Goal: Information Seeking & Learning: Learn about a topic

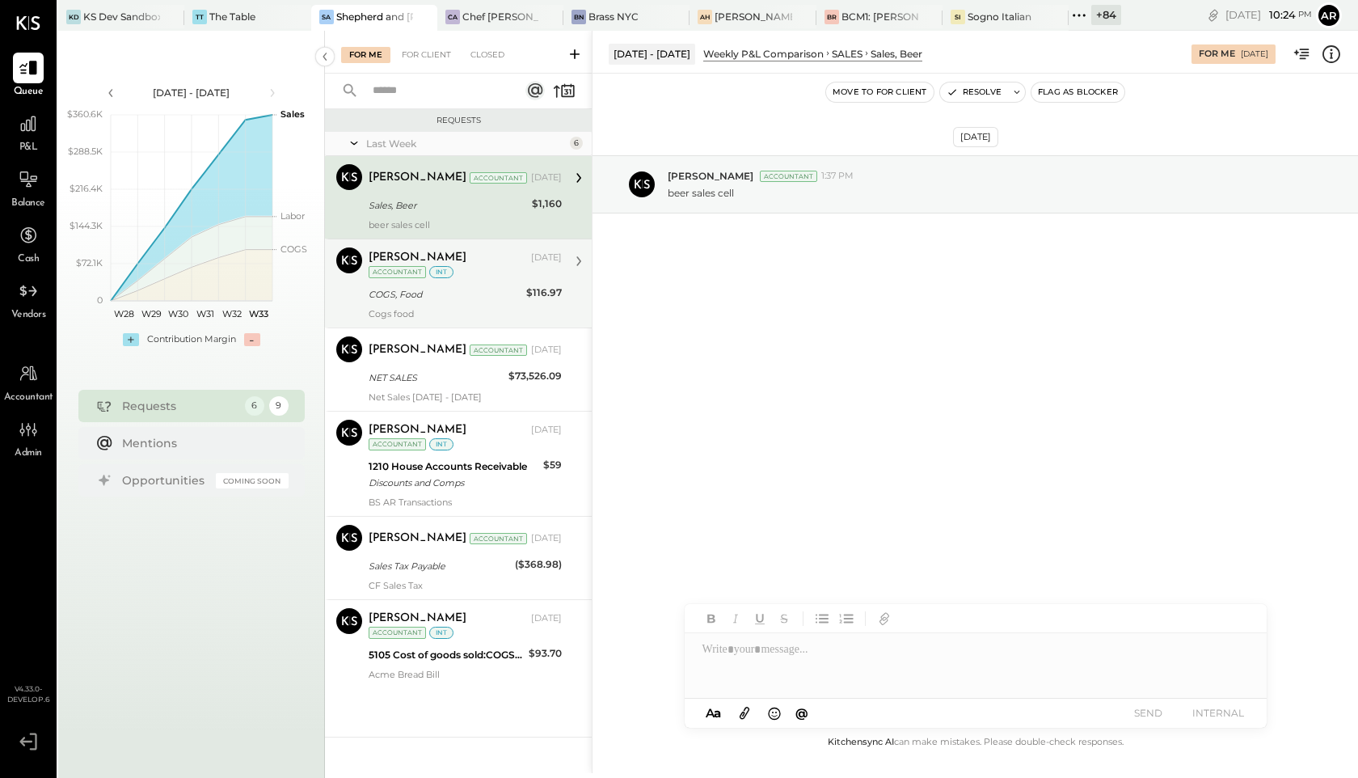
click at [351, 289] on div at bounding box center [347, 287] width 15 height 15
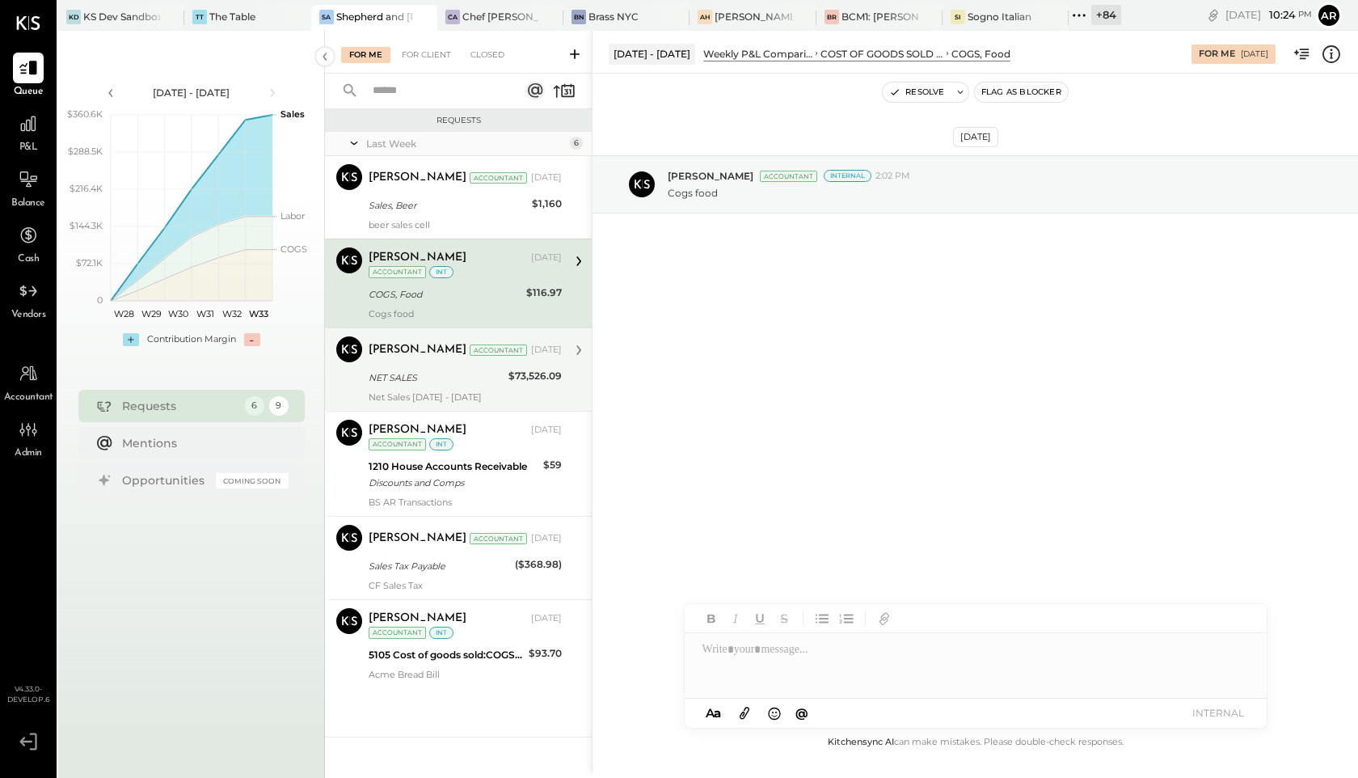
click at [415, 387] on div "NET SALES" at bounding box center [436, 377] width 135 height 19
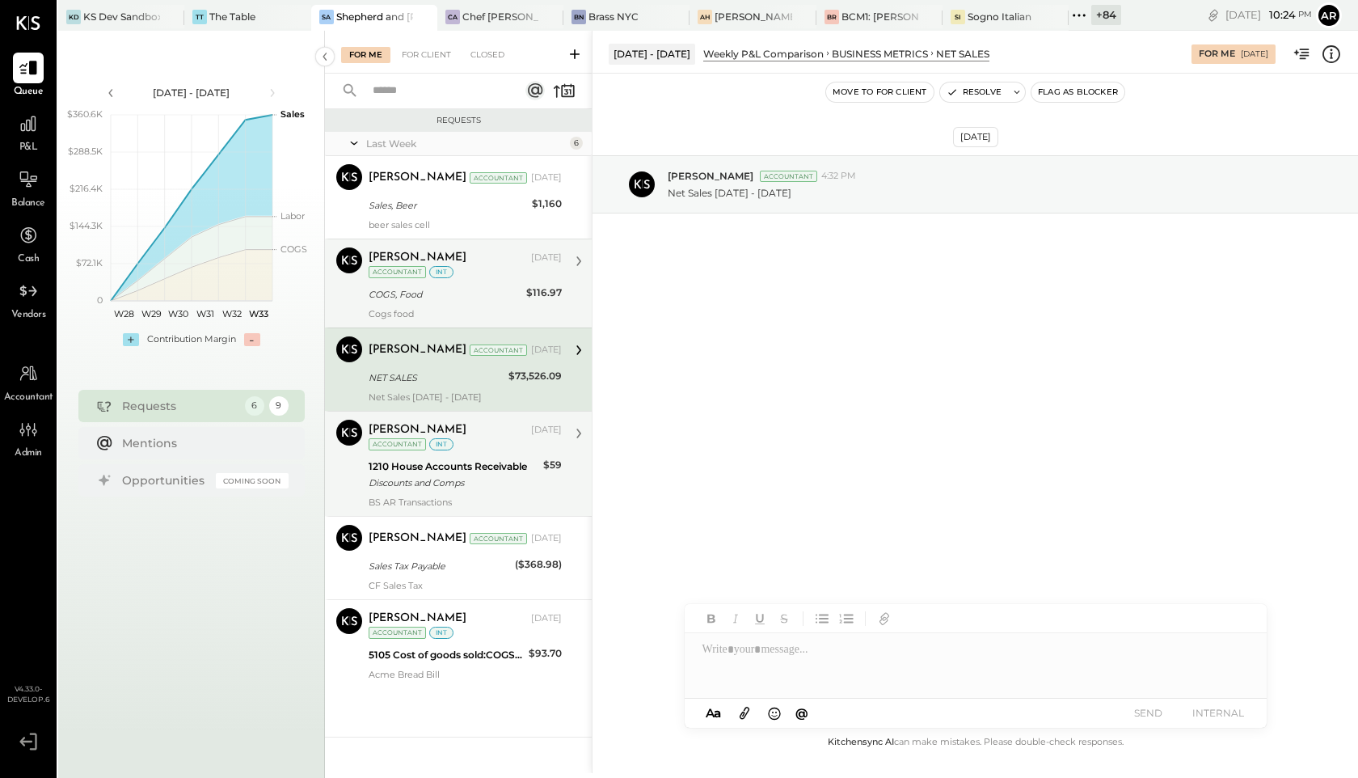
click at [408, 463] on div "1210 House Accounts Receivable" at bounding box center [454, 466] width 170 height 16
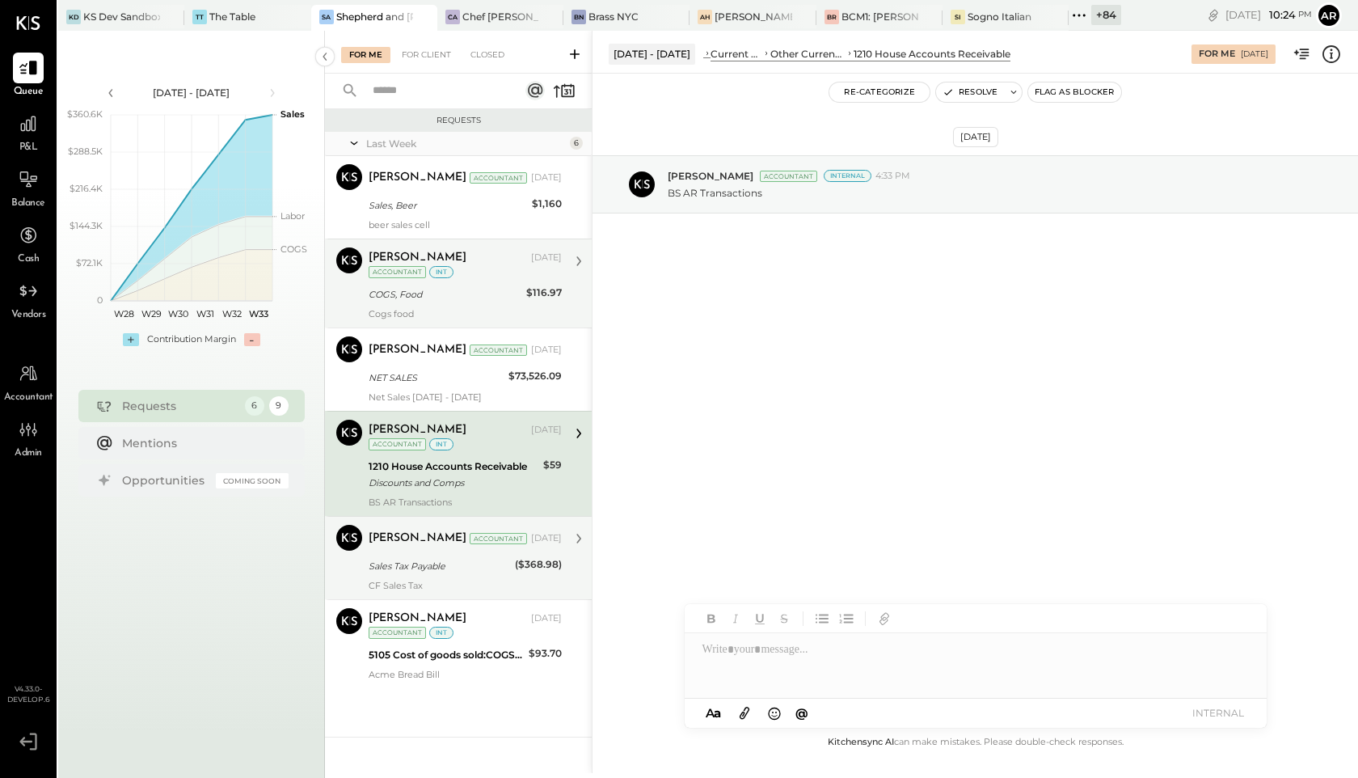
click at [413, 581] on div "CF Sales Tax" at bounding box center [465, 585] width 193 height 11
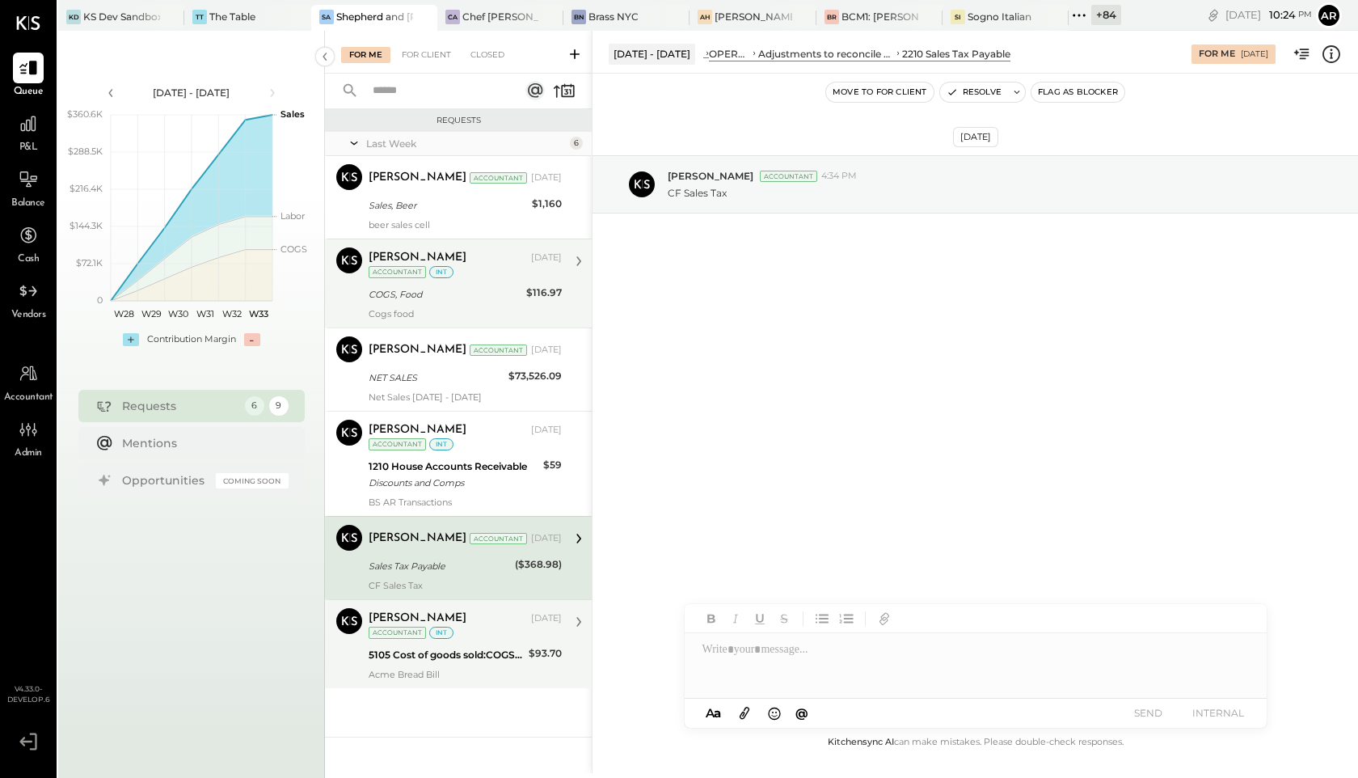
click at [419, 635] on div "Accountant" at bounding box center [397, 633] width 57 height 12
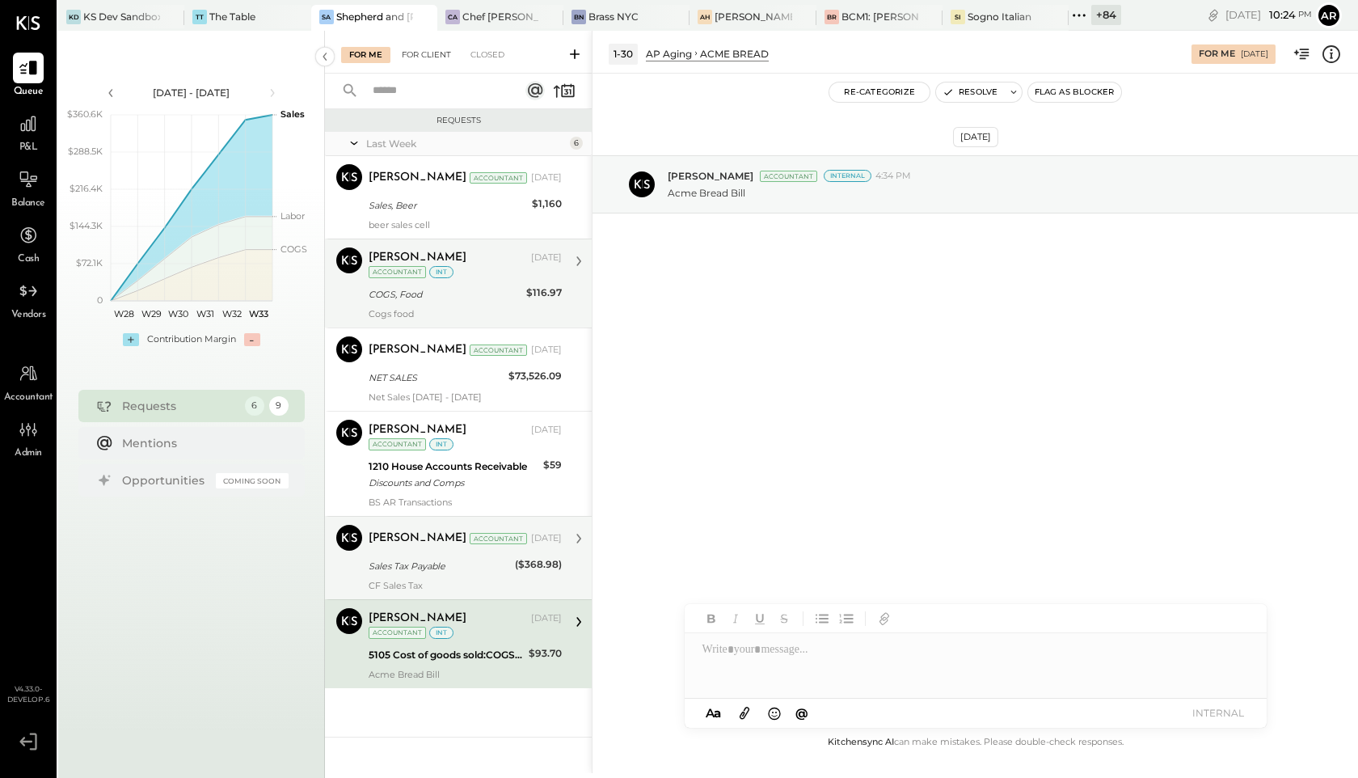
click at [420, 58] on div "For Client" at bounding box center [426, 55] width 65 height 16
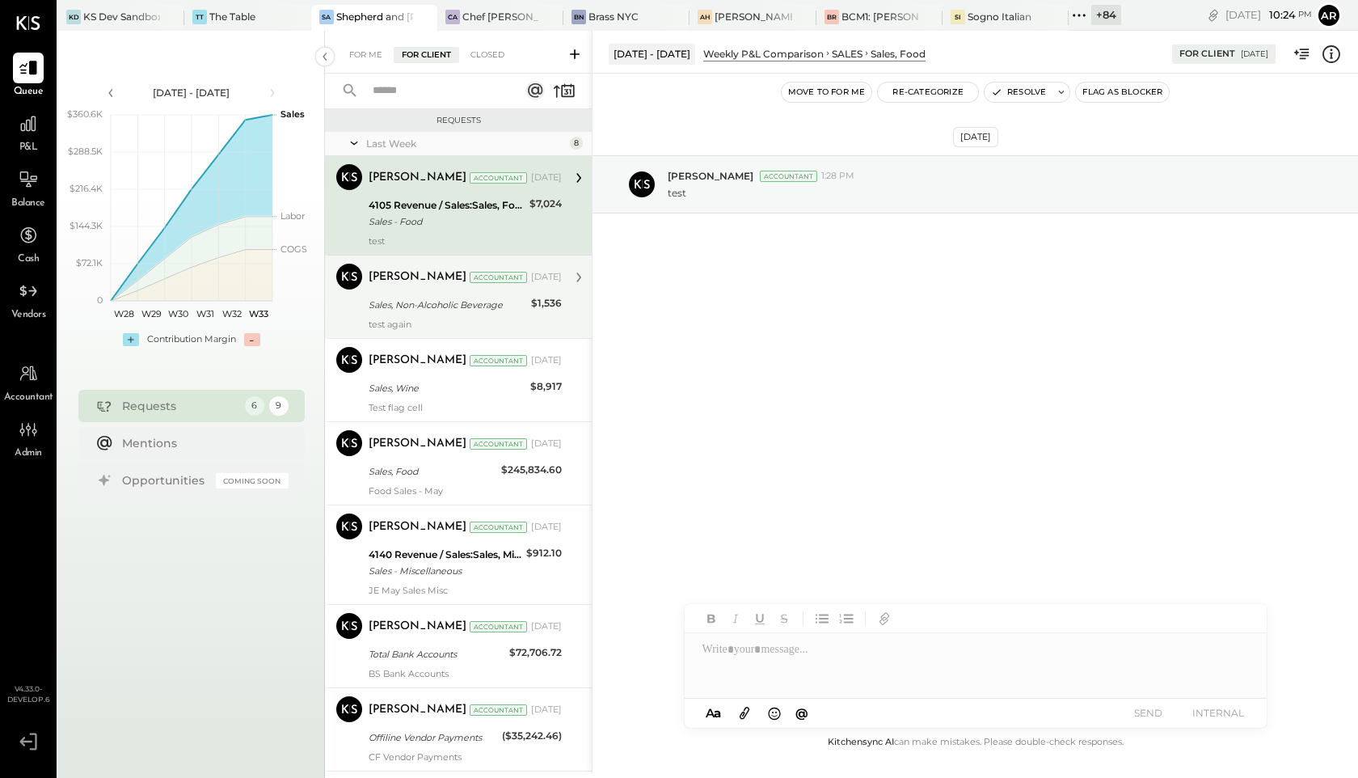
click at [410, 283] on div "[PERSON_NAME]" at bounding box center [418, 277] width 98 height 16
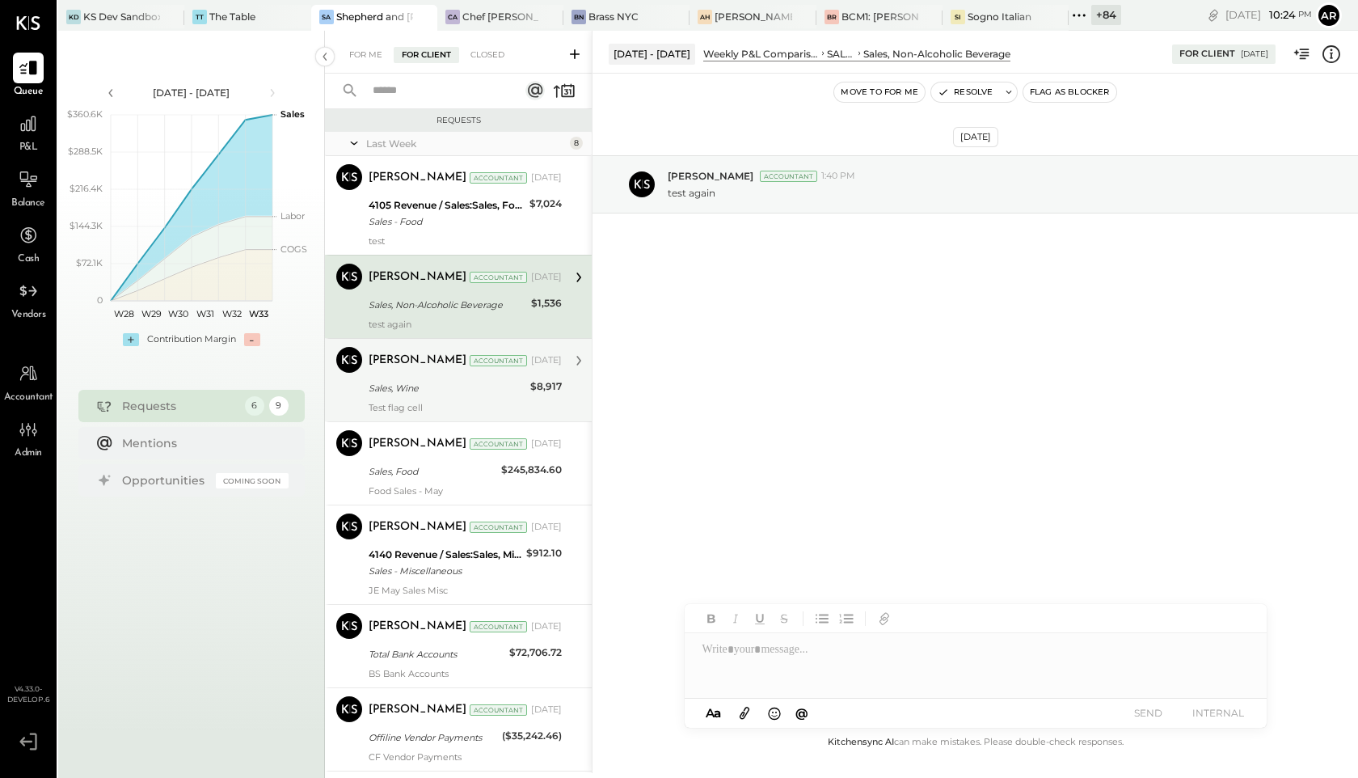
click at [391, 376] on div "[PERSON_NAME] Accountant [DATE] Sales, Wine $8,917 Test flag cell" at bounding box center [465, 380] width 193 height 66
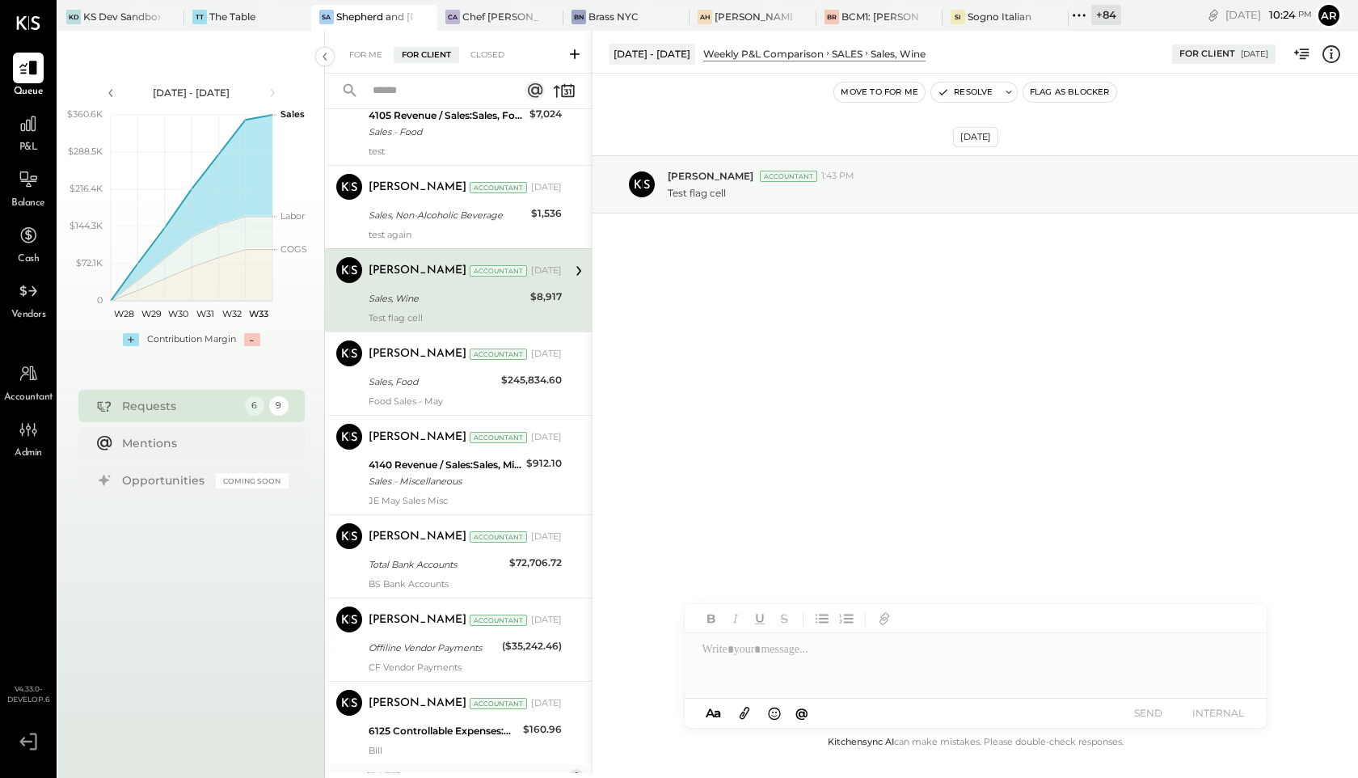
scroll to position [102, 0]
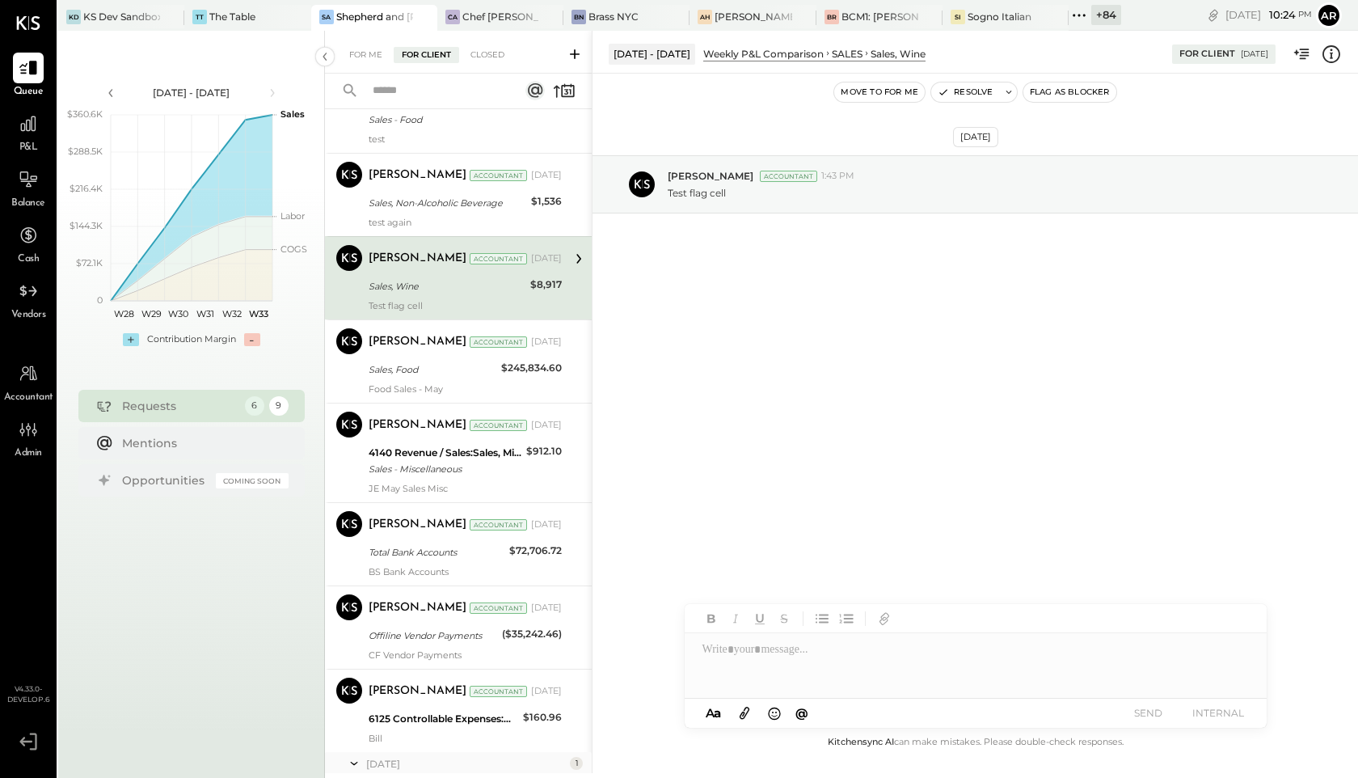
click at [391, 376] on div "Sales, Food" at bounding box center [433, 369] width 128 height 16
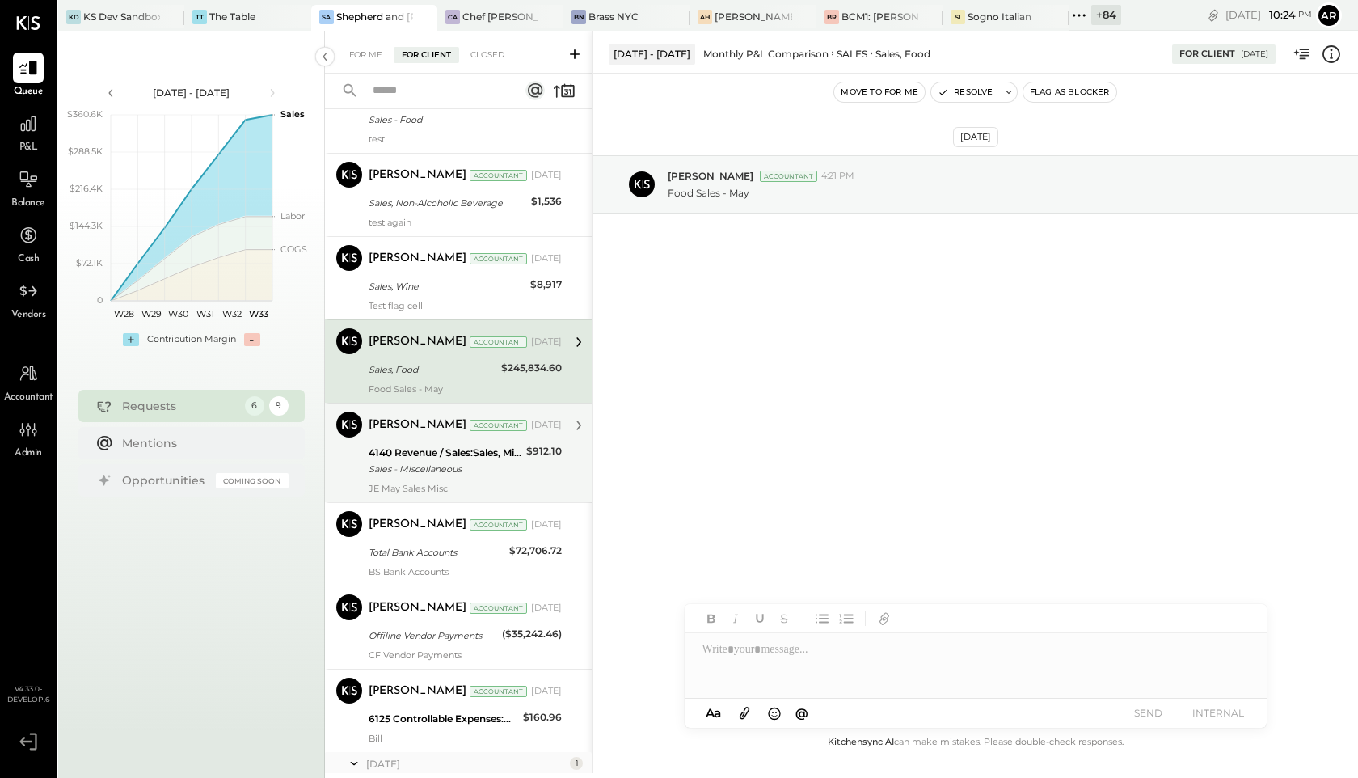
click at [407, 436] on div "[PERSON_NAME] Accountant [DATE]" at bounding box center [465, 425] width 193 height 23
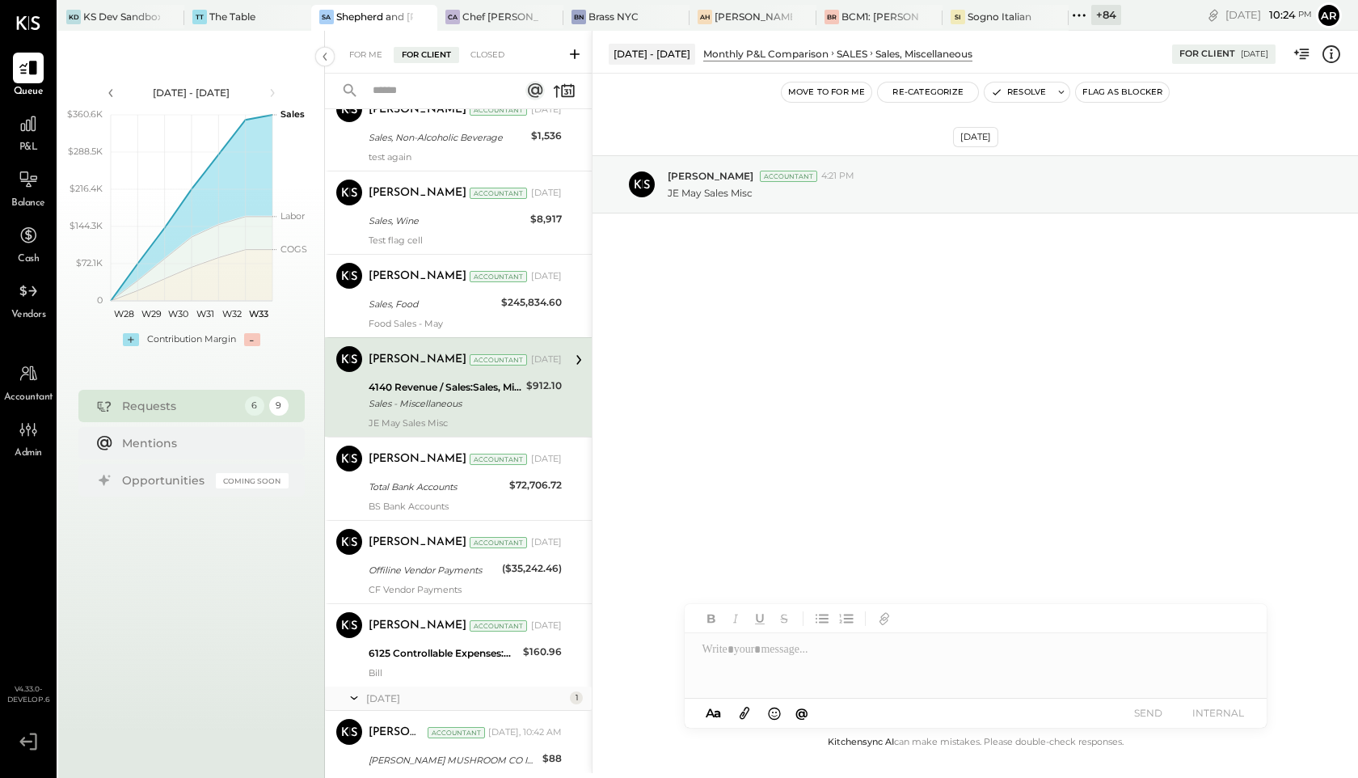
scroll to position [209, 0]
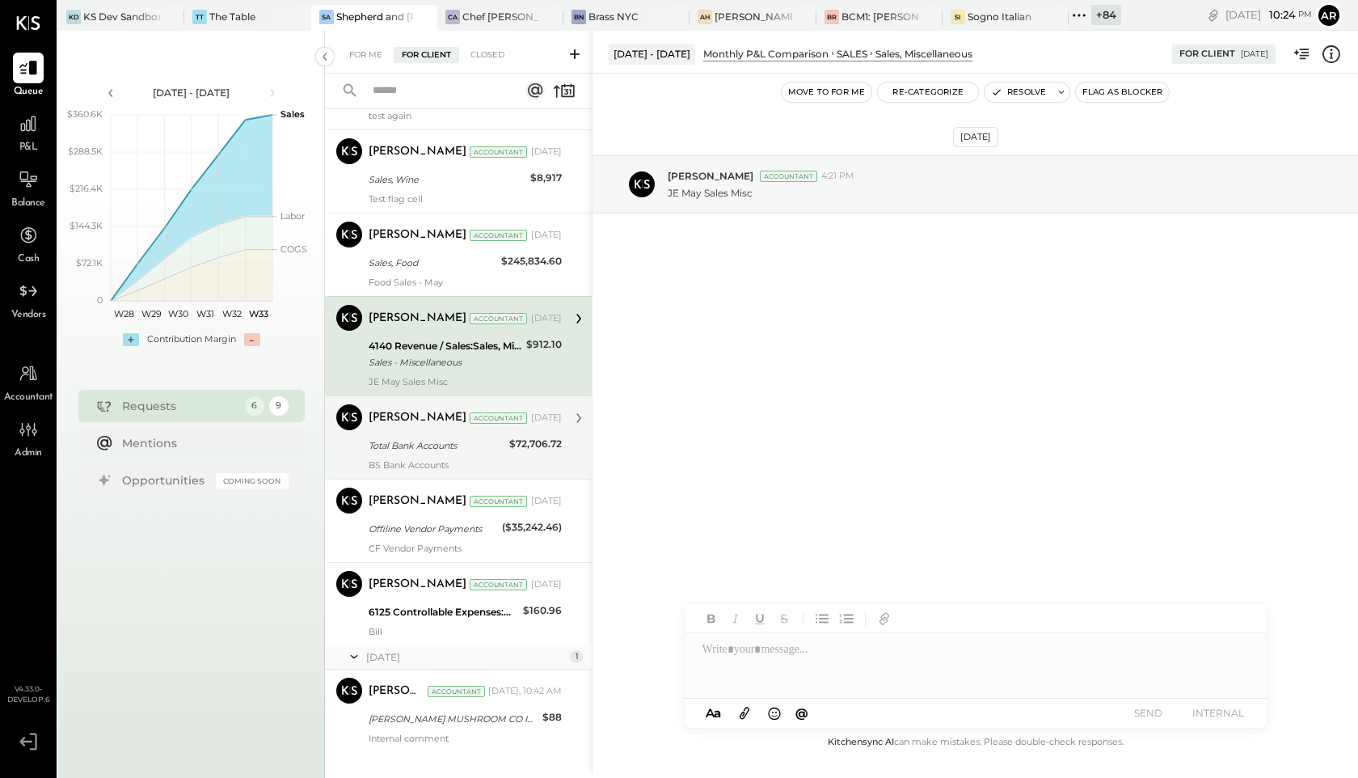
click at [410, 449] on div "Total Bank Accounts" at bounding box center [437, 445] width 136 height 16
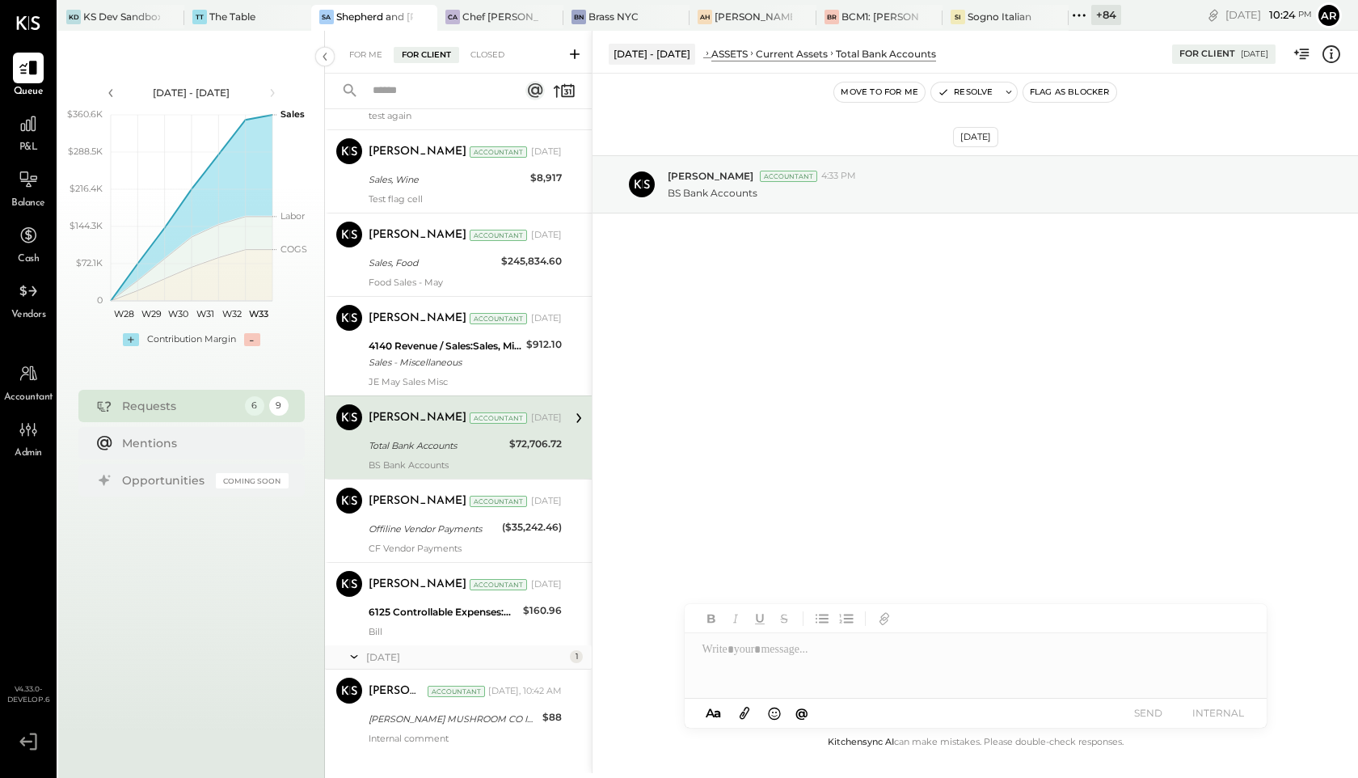
scroll to position [234, 0]
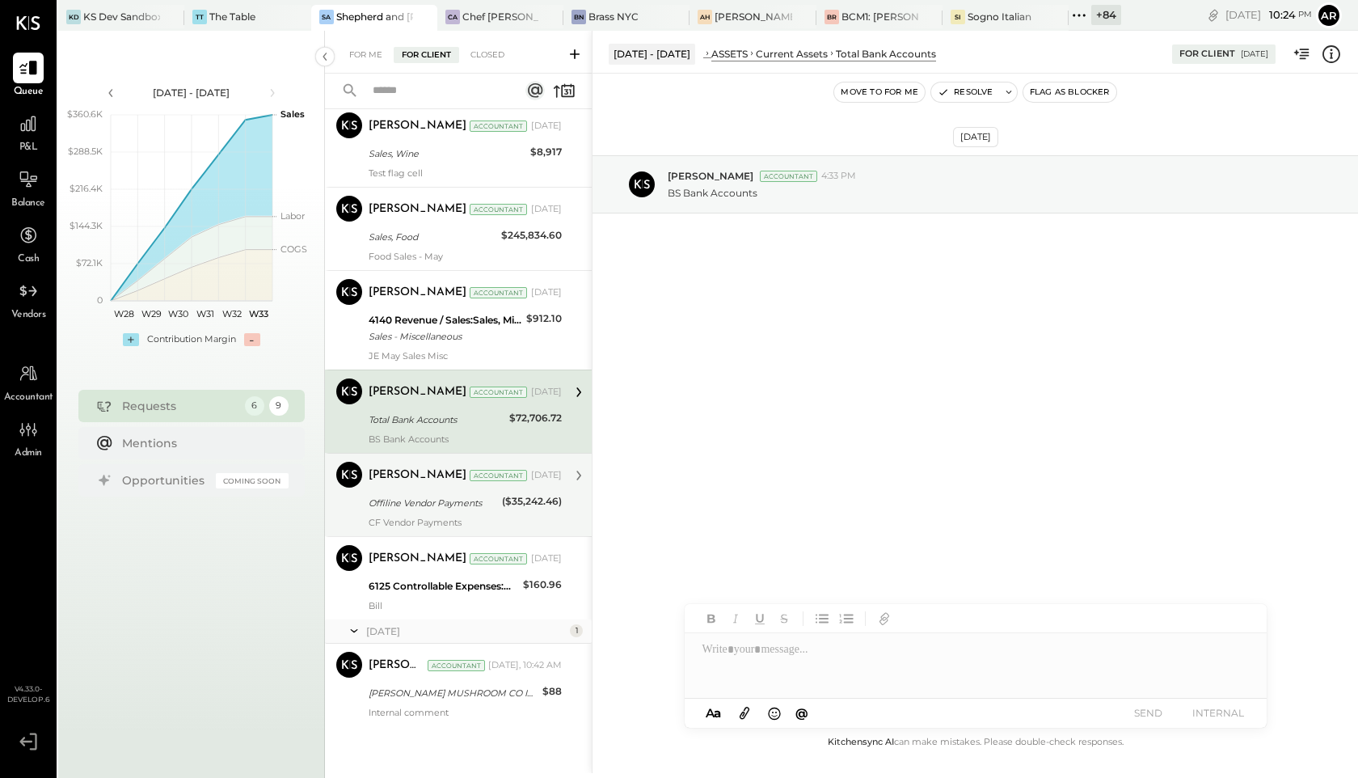
click at [416, 488] on div "[PERSON_NAME] Accountant [DATE]" at bounding box center [465, 475] width 193 height 27
